Goal: Task Accomplishment & Management: Complete application form

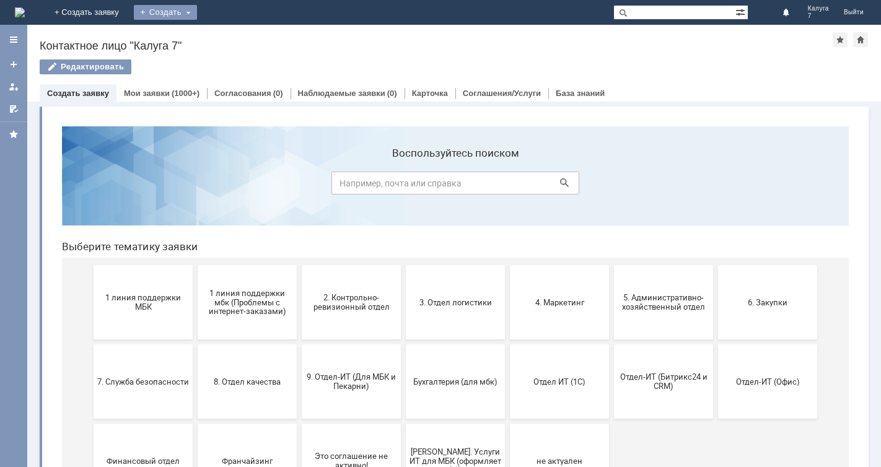
click at [197, 7] on div "Создать" at bounding box center [165, 12] width 63 height 15
click at [230, 34] on link "Заявка" at bounding box center [183, 37] width 94 height 15
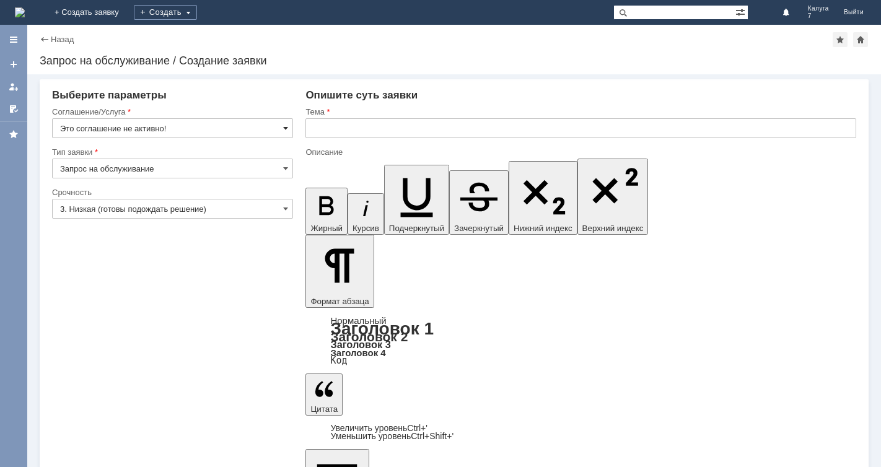
click at [284, 128] on span at bounding box center [285, 128] width 5 height 10
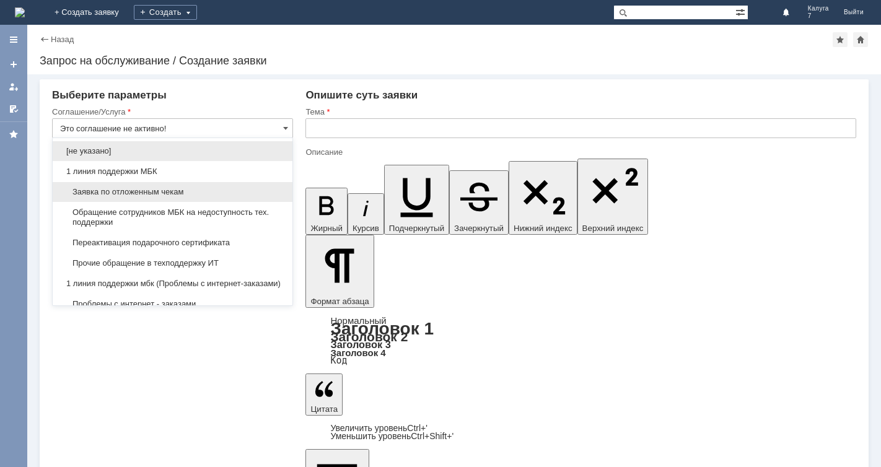
click at [245, 188] on span "Заявка по отложенным чекам" at bounding box center [172, 192] width 225 height 10
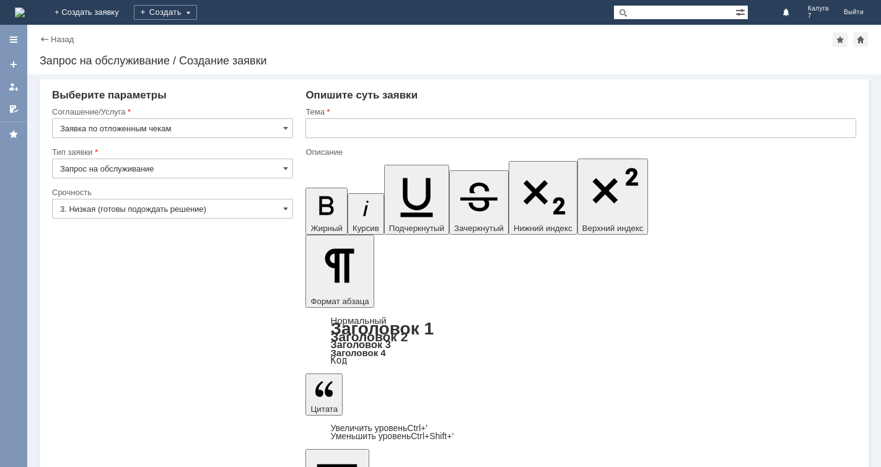
type input "Заявка по отложенным чекам"
click at [286, 209] on span at bounding box center [285, 209] width 5 height 10
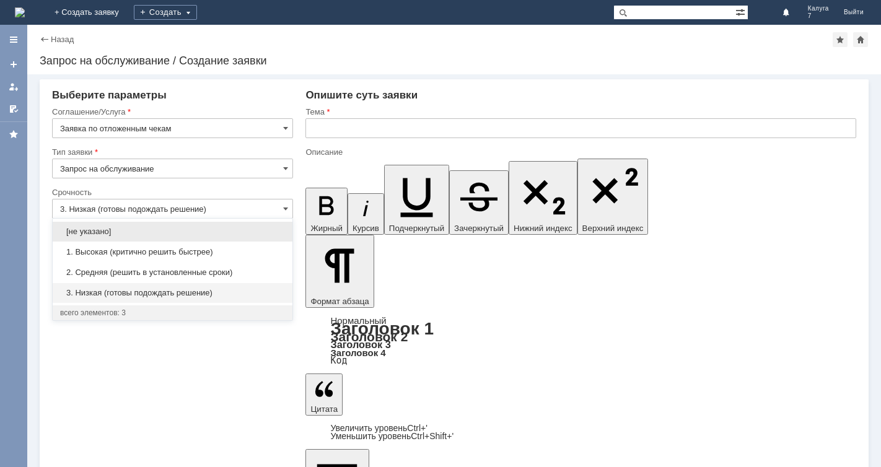
drag, startPoint x: 230, startPoint y: 273, endPoint x: 291, endPoint y: 219, distance: 81.2
click at [232, 273] on span "2. Средняя (решить в установленные сроки)" at bounding box center [172, 273] width 225 height 10
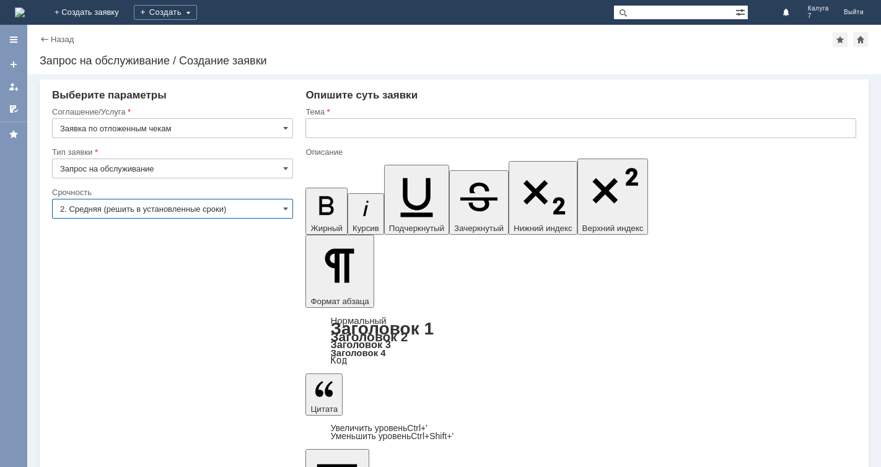
type input "2. Средняя (решить в установленные сроки)"
click at [312, 128] on input "text" at bounding box center [580, 128] width 551 height 20
type input "J"
type input "ОТЛОЖЕННЫЙ ЧЕК"
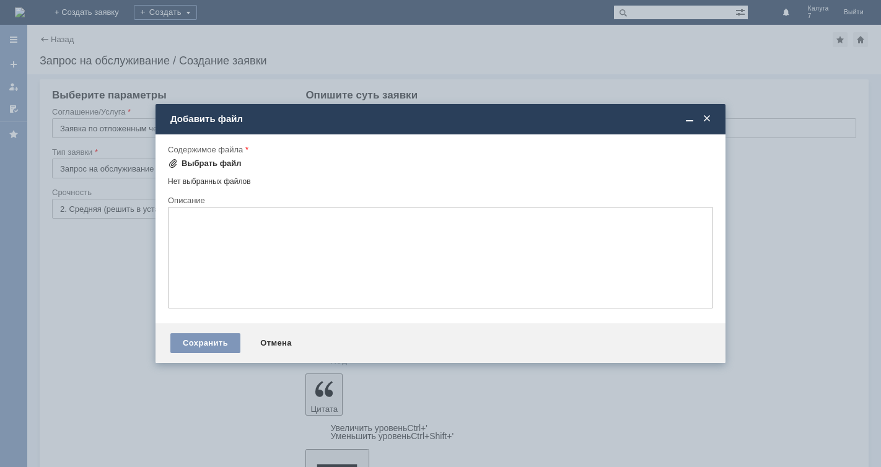
click at [170, 163] on span at bounding box center [173, 164] width 10 height 10
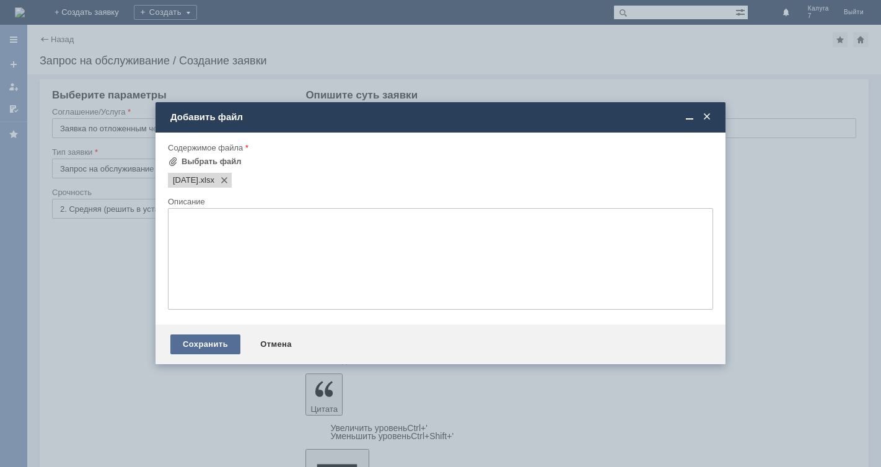
click at [204, 341] on div "Сохранить" at bounding box center [205, 345] width 70 height 20
